Goal: Find contact information: Find contact information

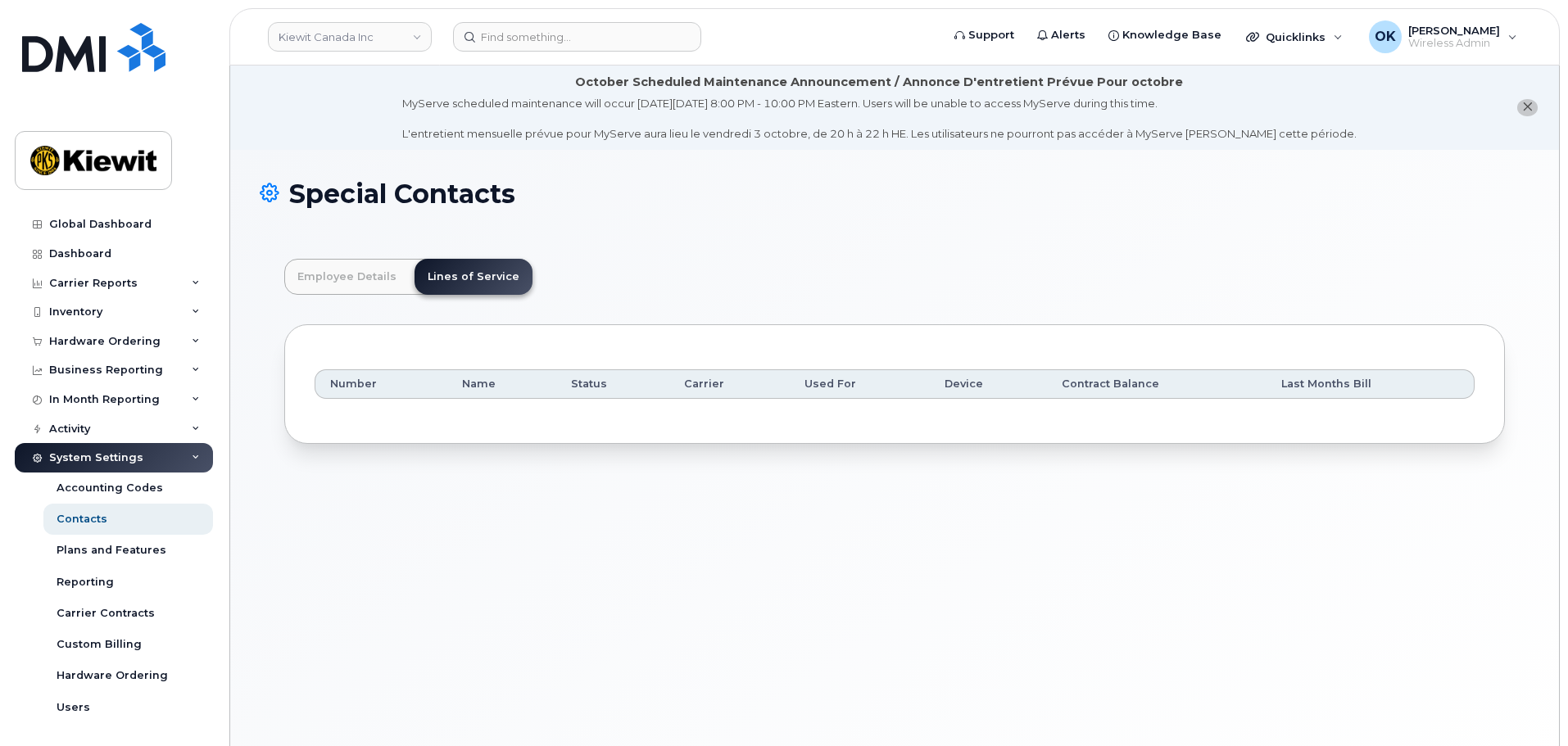
scroll to position [49, 0]
drag, startPoint x: 580, startPoint y: 34, endPoint x: 552, endPoint y: 46, distance: 30.5
click at [580, 34] on input at bounding box center [577, 37] width 248 height 29
paste input "00581209"
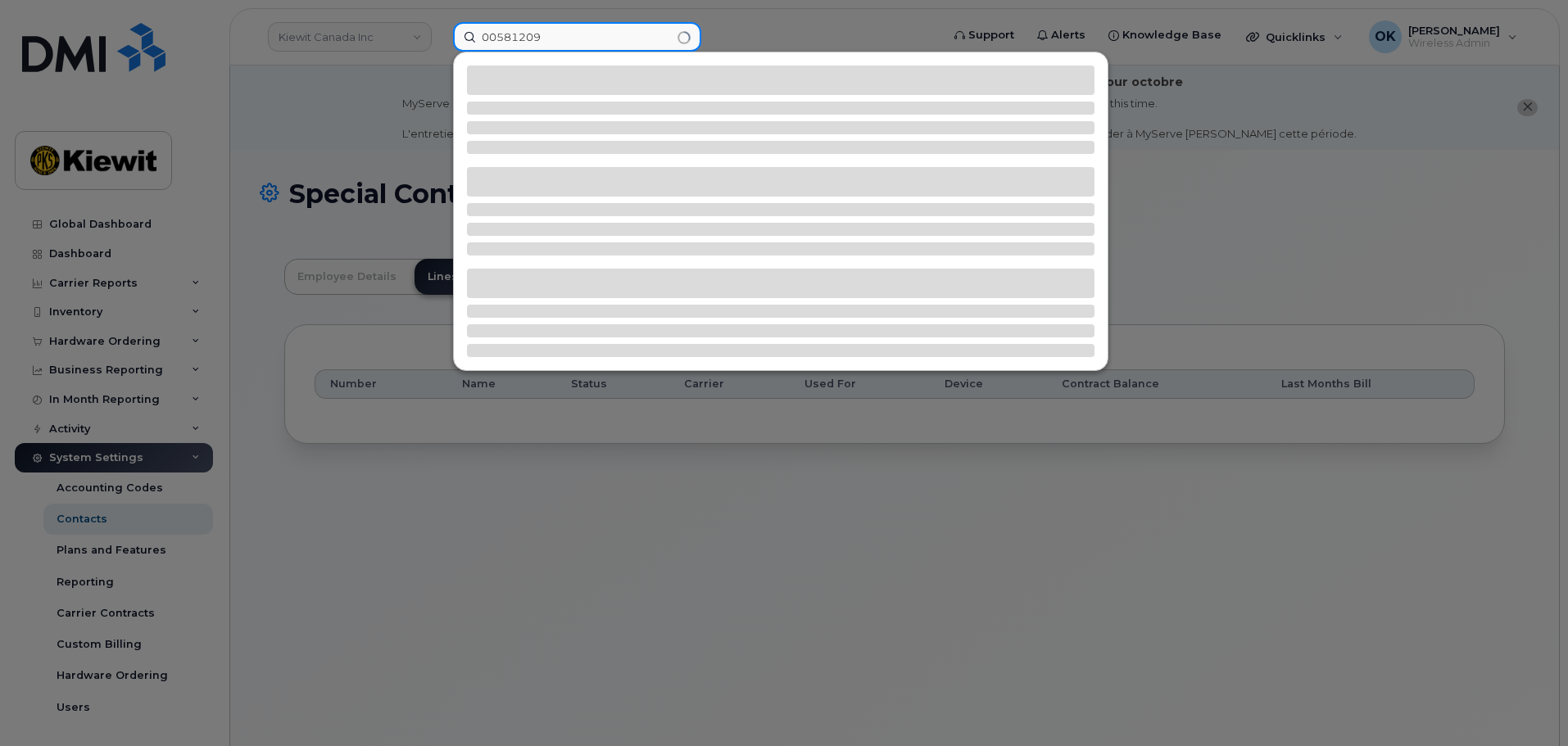
click at [501, 46] on input "00581209" at bounding box center [577, 37] width 248 height 29
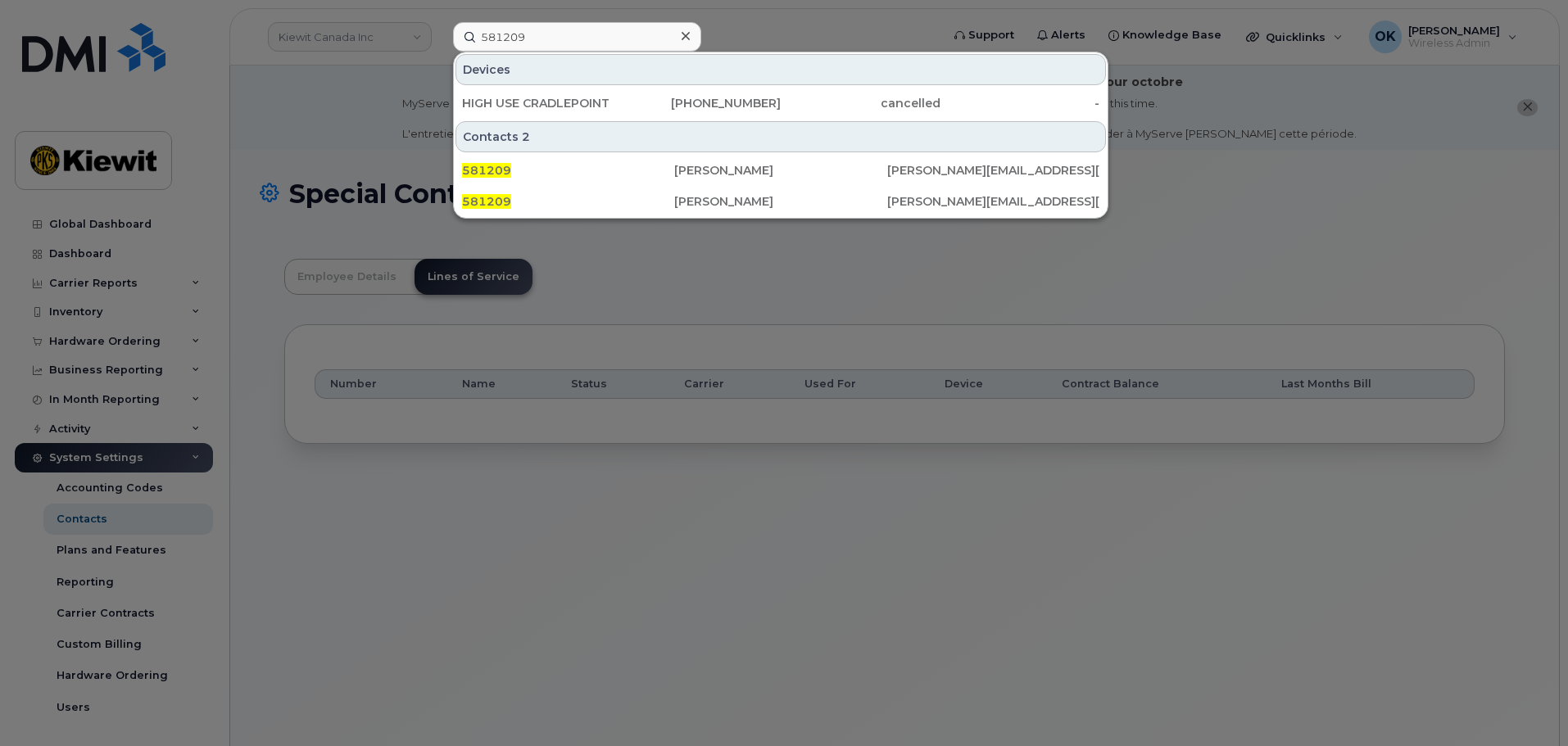
click at [1322, 500] on div at bounding box center [784, 373] width 1568 height 746
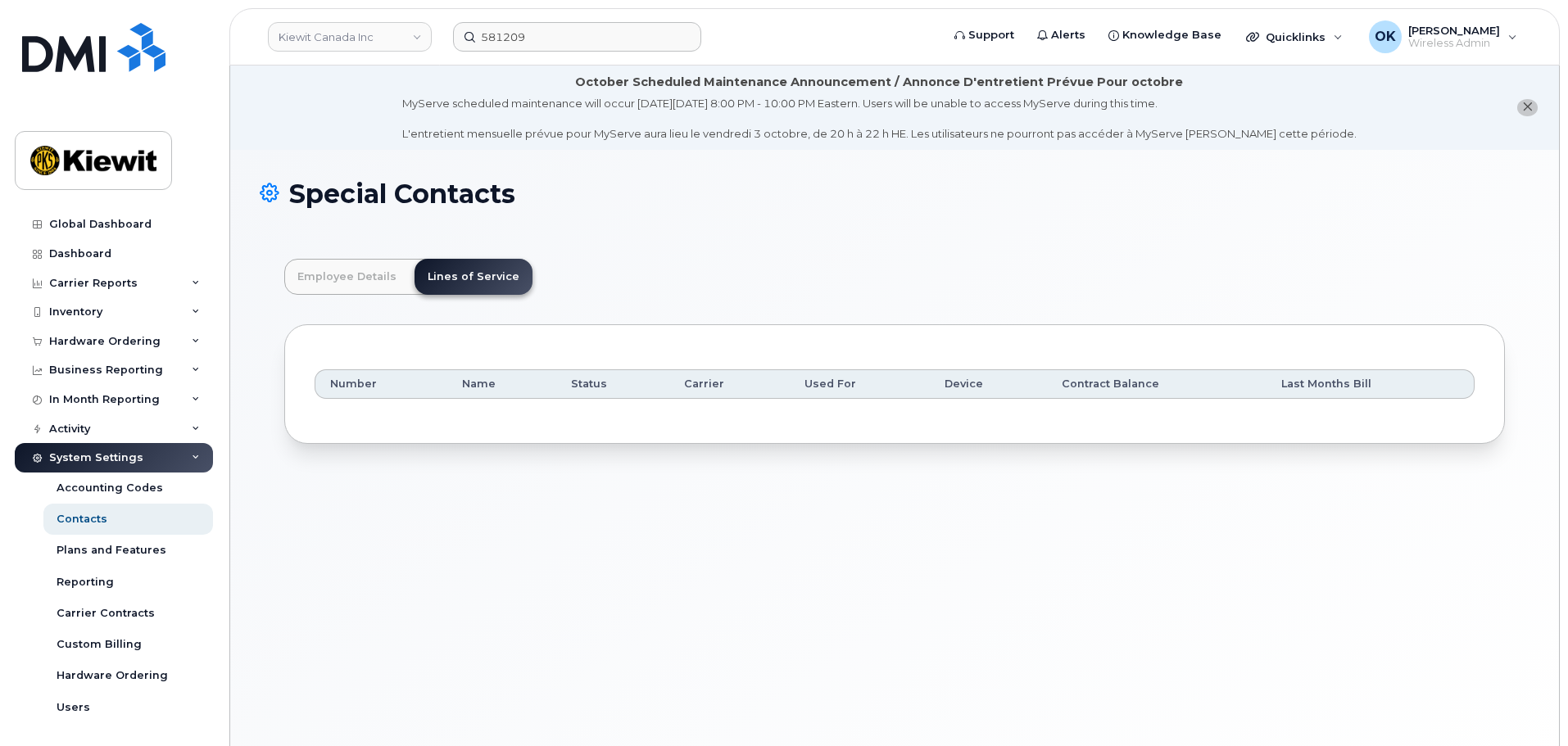
click at [1275, 602] on div "Special Contacts Employee Details Lines of Service General Name * Rabon Gibson …" at bounding box center [895, 468] width 1328 height 637
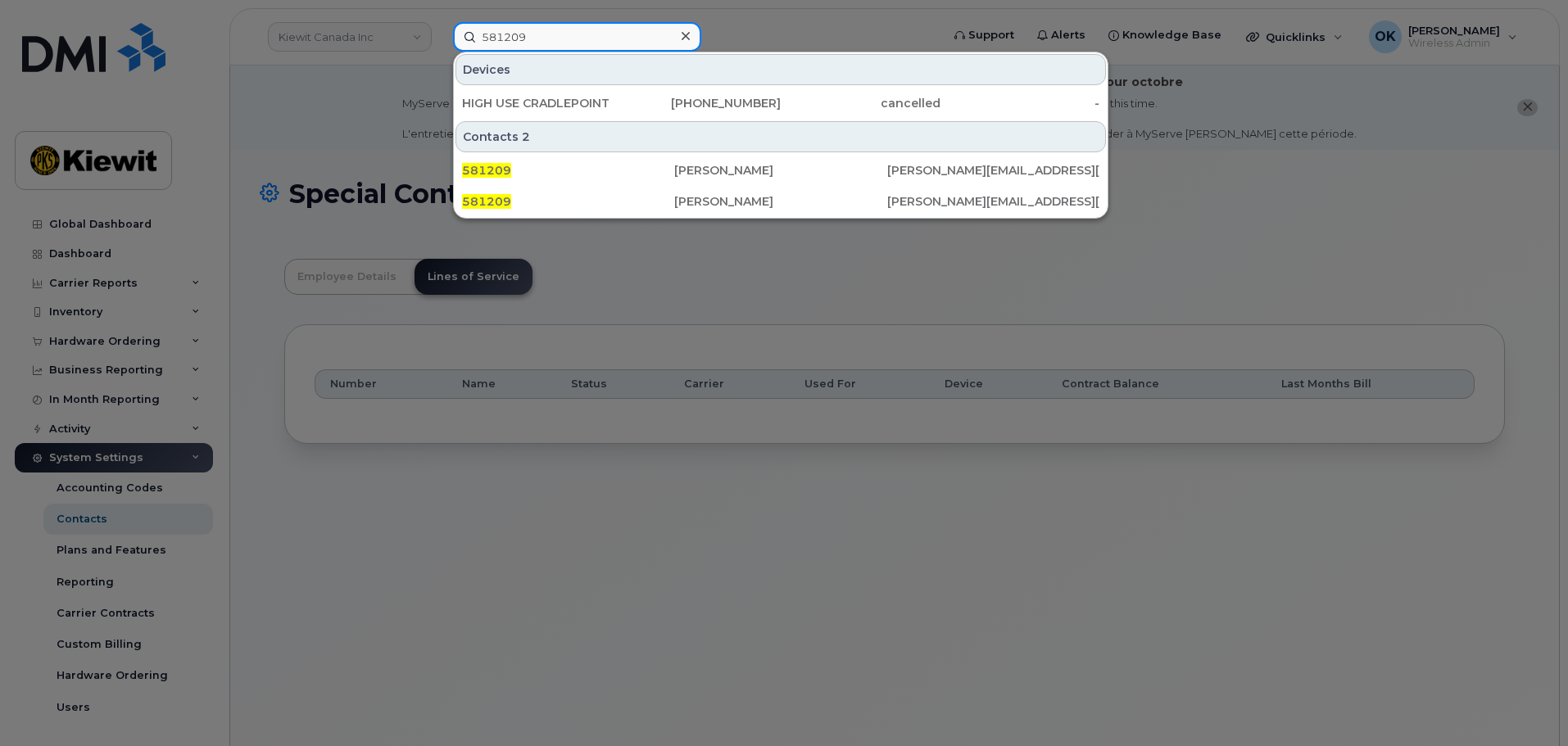
click at [570, 37] on input "581209" at bounding box center [577, 37] width 248 height 29
paste input "00505172"
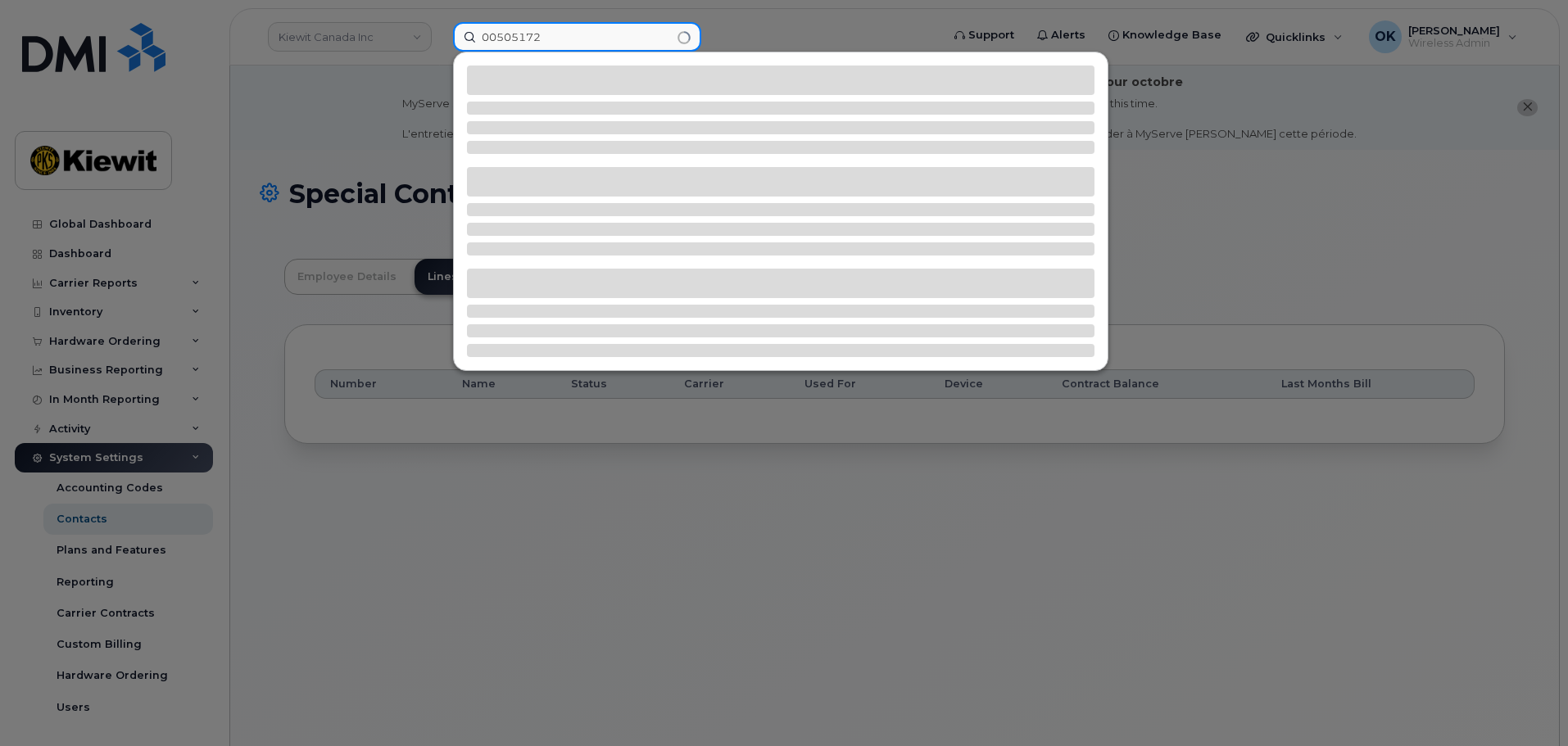
drag, startPoint x: 495, startPoint y: 36, endPoint x: 359, endPoint y: 49, distance: 136.6
click at [440, 49] on div "00505172" at bounding box center [691, 37] width 502 height 29
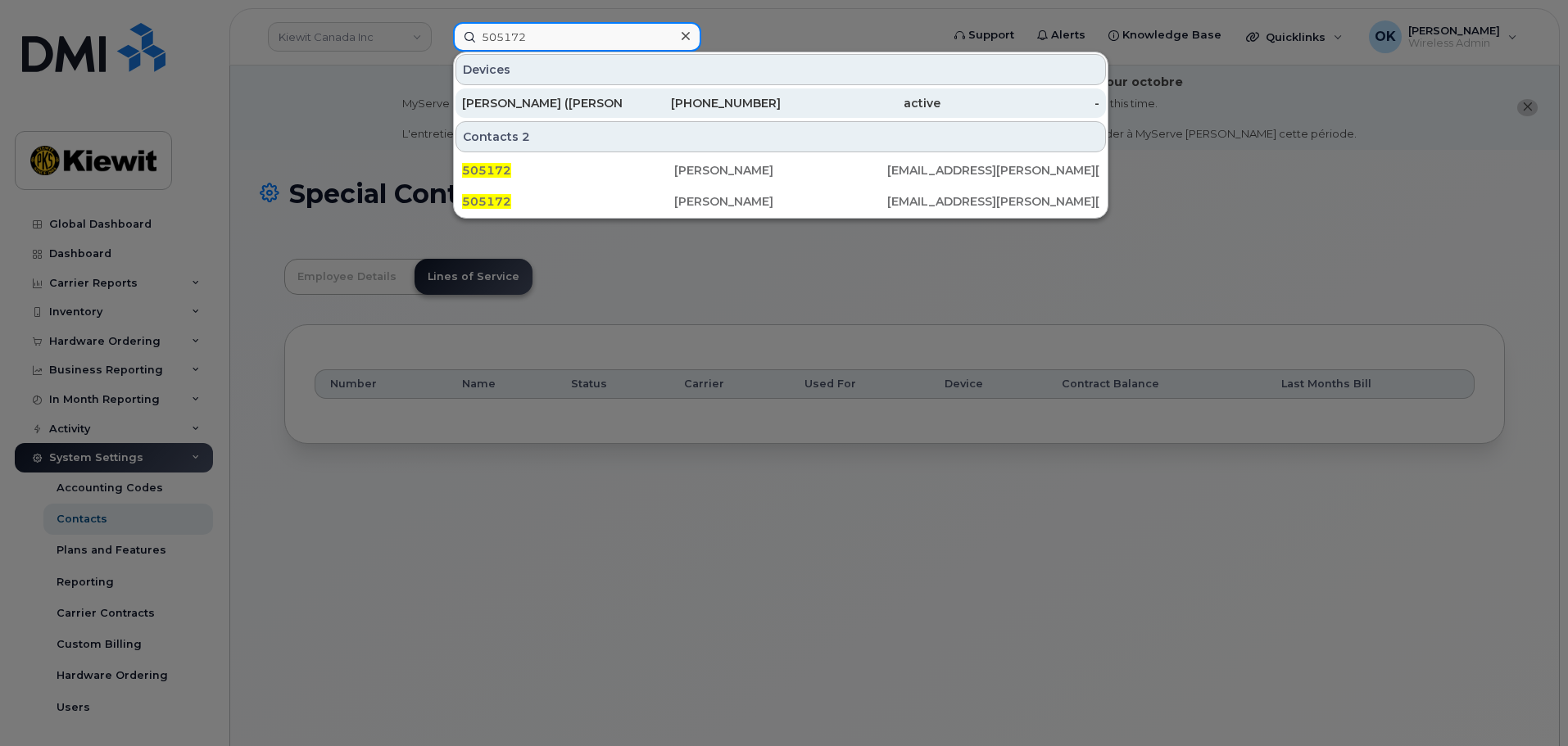
type input "505172"
click at [684, 111] on div "307-660-0145" at bounding box center [702, 103] width 160 height 29
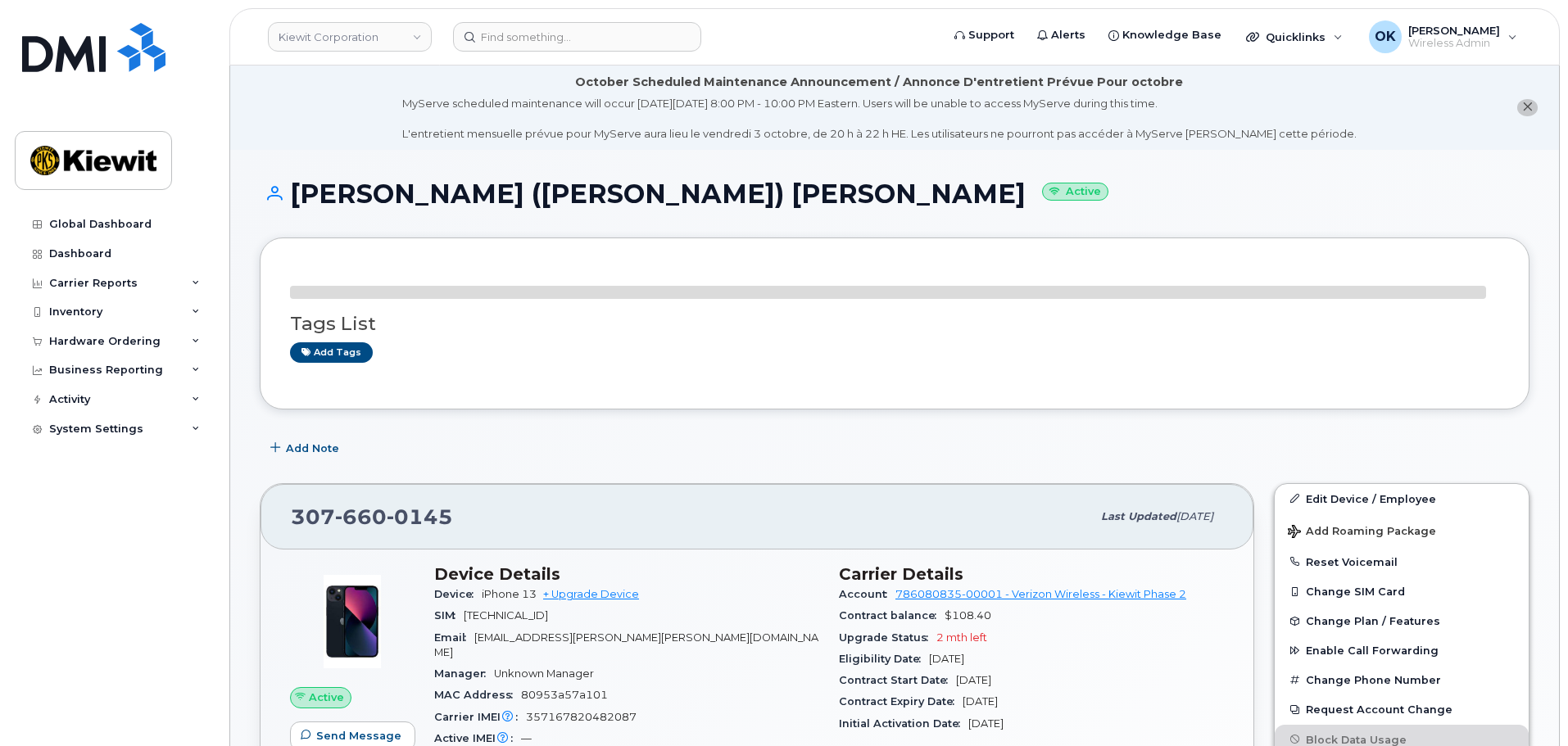
scroll to position [164, 0]
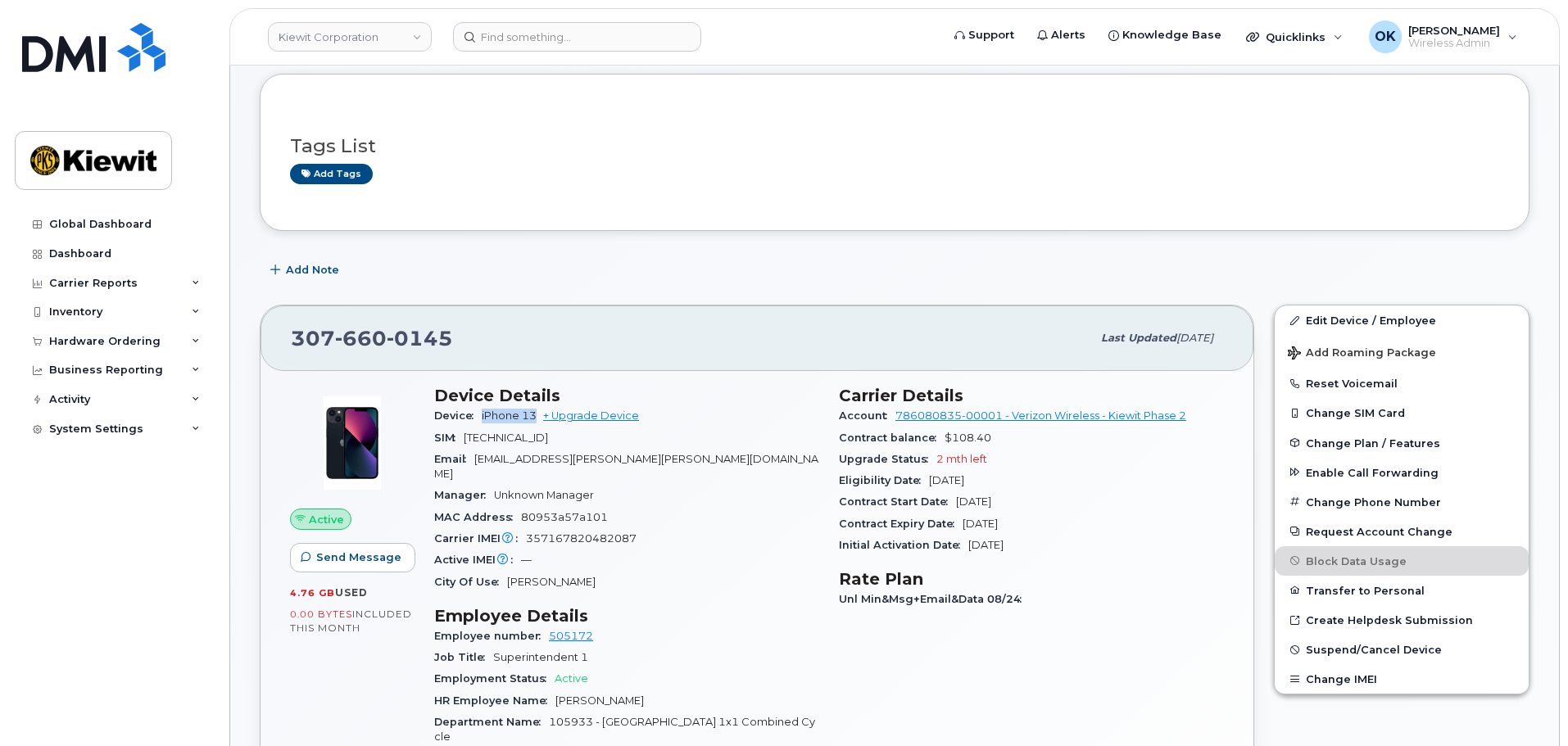
drag, startPoint x: 482, startPoint y: 414, endPoint x: 534, endPoint y: 421, distance: 52.5
click at [534, 421] on span "iPhone 13" at bounding box center [509, 415] width 55 height 12
copy span "iPhone 13"
drag, startPoint x: 491, startPoint y: 333, endPoint x: 271, endPoint y: 344, distance: 220.3
click at [271, 344] on div "[PHONE_NUMBER] Last updated [DATE]" at bounding box center [757, 338] width 993 height 65
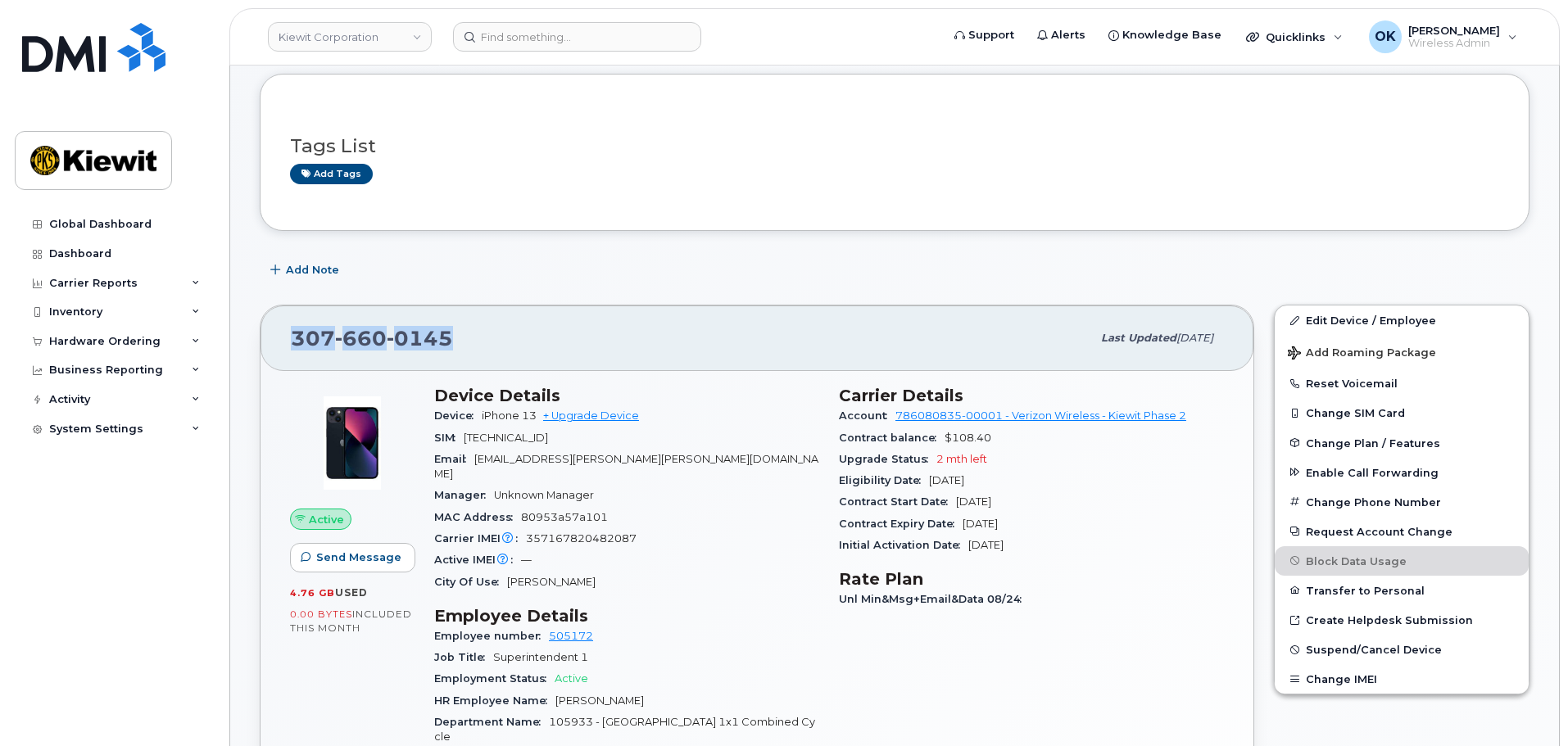
copy span "[PHONE_NUMBER]"
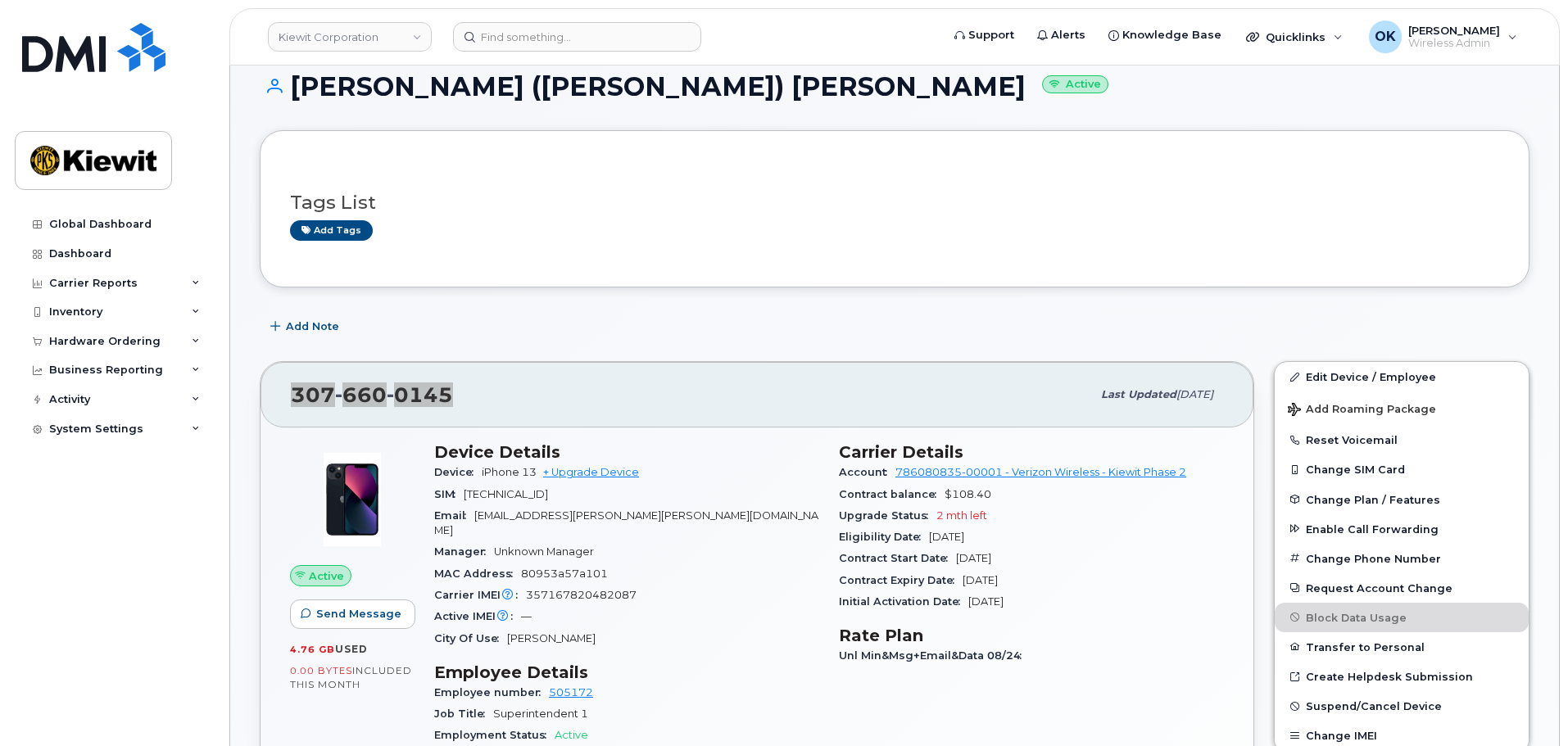
scroll to position [82, 0]
